Goal: Task Accomplishment & Management: Use online tool/utility

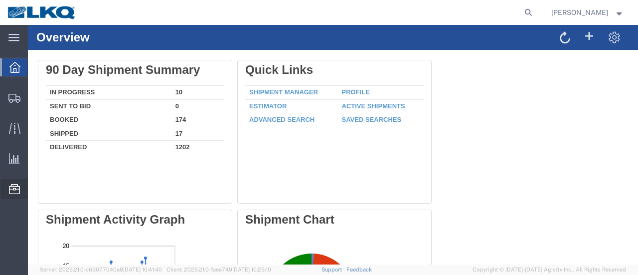
click at [0, 0] on span "Location Appointment" at bounding box center [0, 0] width 0 height 0
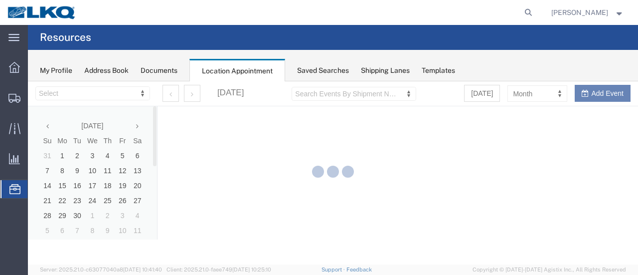
select select "28712"
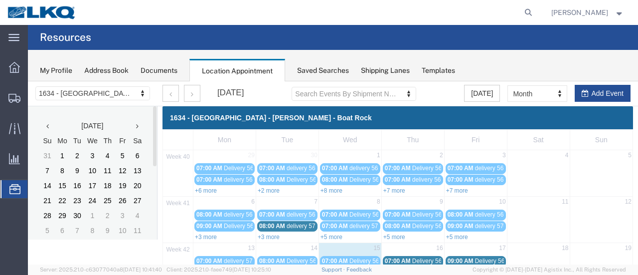
scroll to position [100, 0]
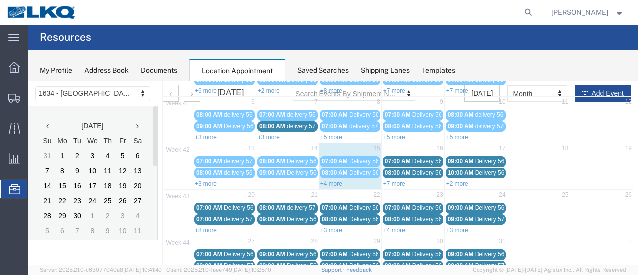
click at [334, 181] on link "+4 more" at bounding box center [332, 183] width 22 height 7
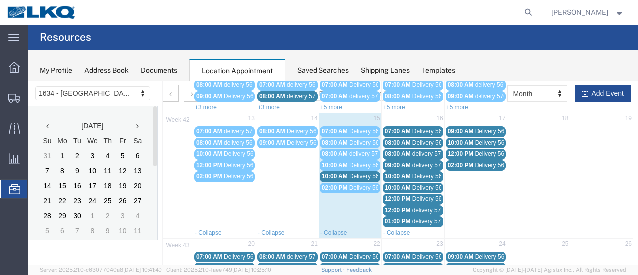
scroll to position [150, 0]
